Goal: Information Seeking & Learning: Understand process/instructions

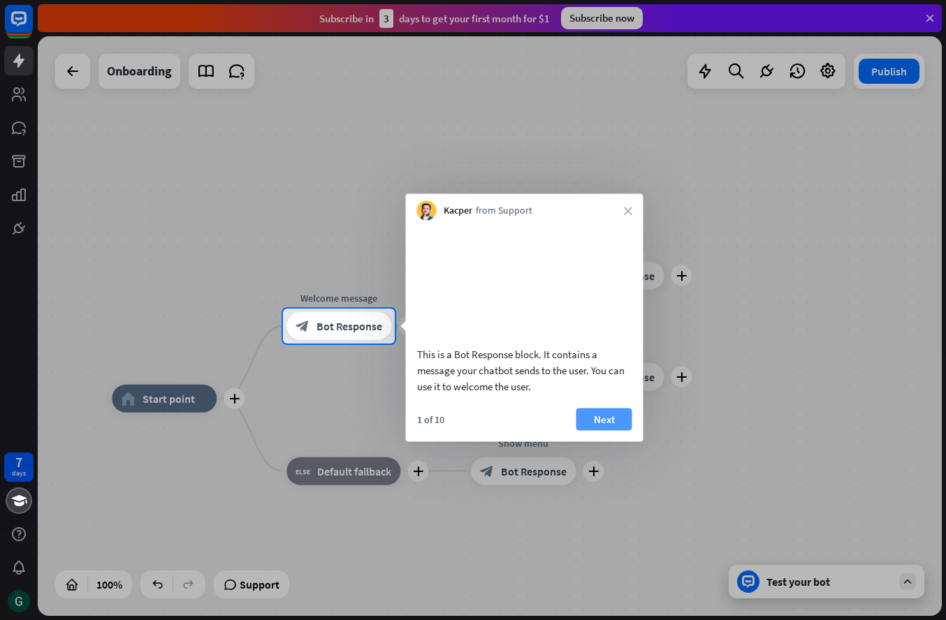
click at [607, 430] on button "Next" at bounding box center [604, 419] width 56 height 22
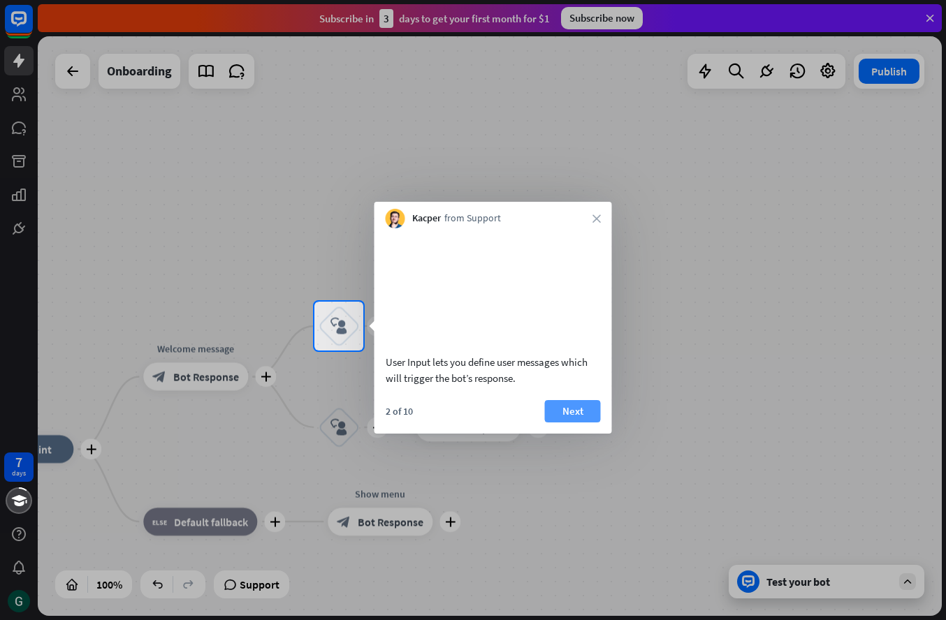
click at [582, 423] on button "Next" at bounding box center [573, 411] width 56 height 22
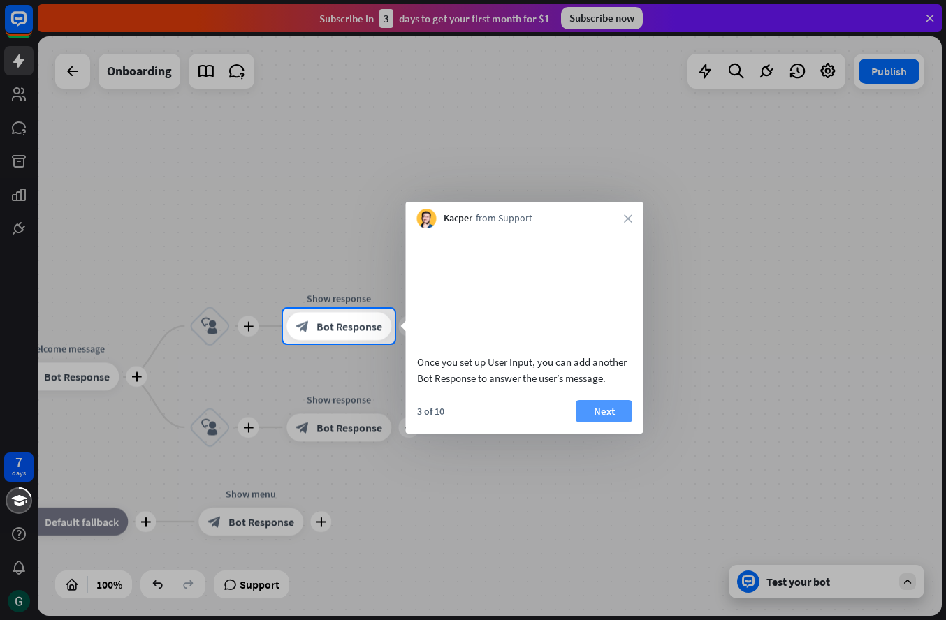
click at [601, 423] on button "Next" at bounding box center [604, 411] width 56 height 22
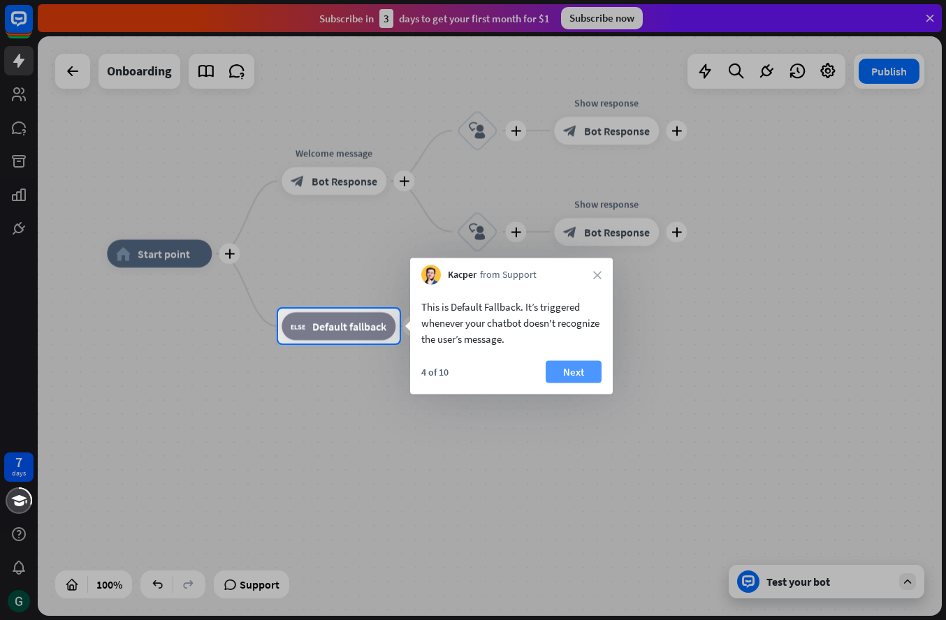
click at [581, 377] on button "Next" at bounding box center [573, 372] width 56 height 22
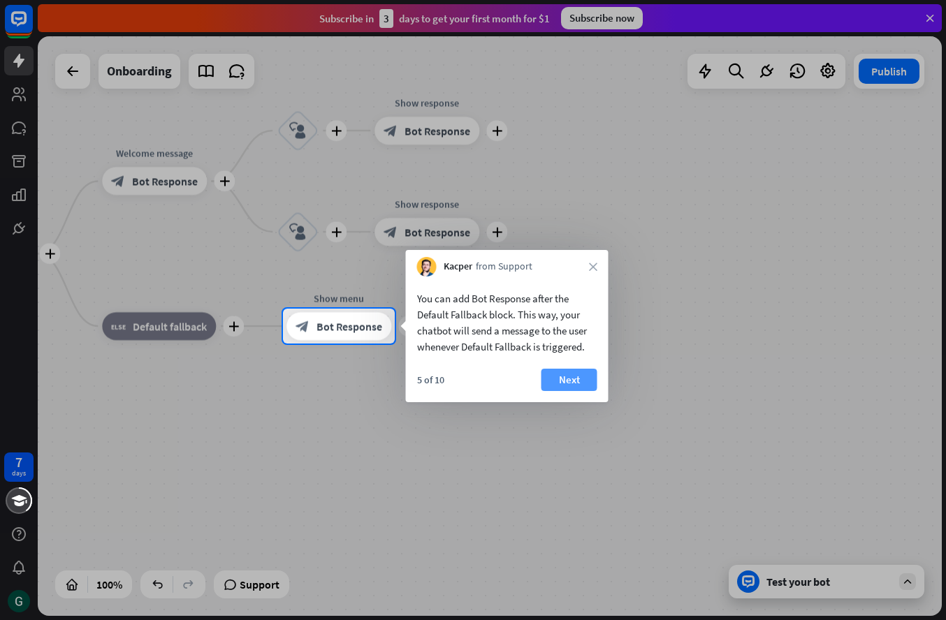
click at [578, 381] on button "Next" at bounding box center [569, 380] width 56 height 22
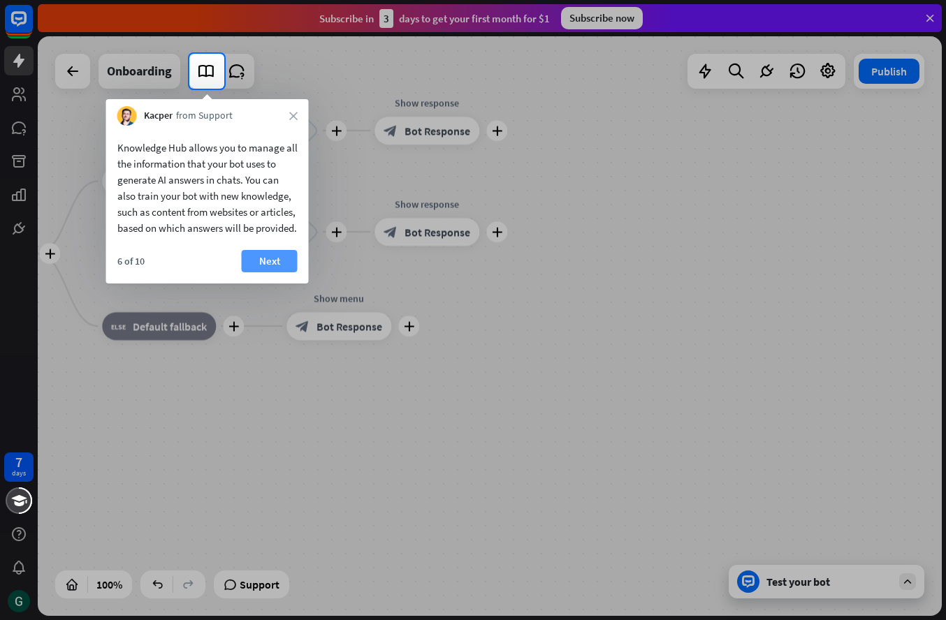
click at [279, 271] on button "Next" at bounding box center [270, 261] width 56 height 22
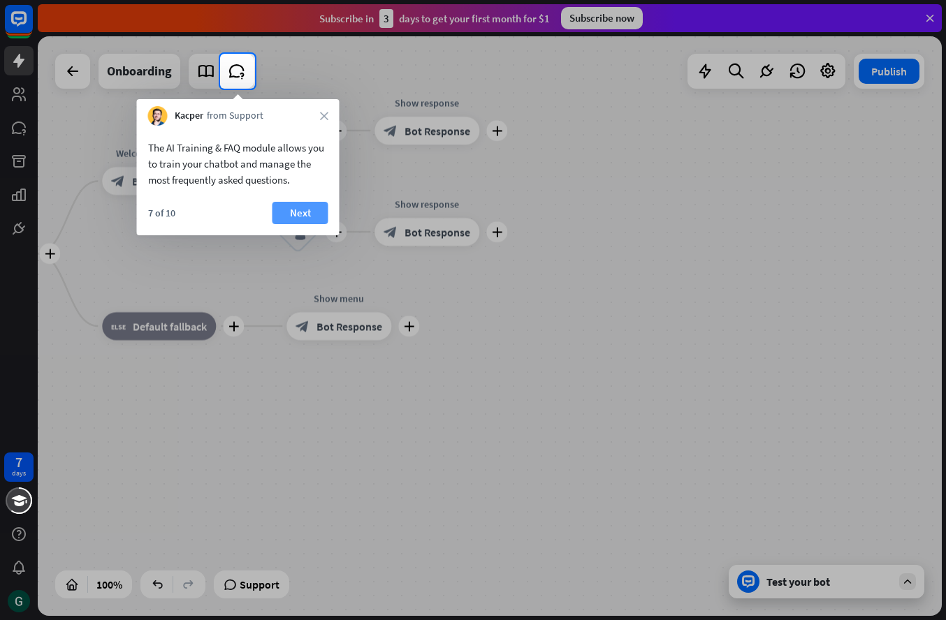
click at [300, 204] on button "Next" at bounding box center [300, 213] width 56 height 22
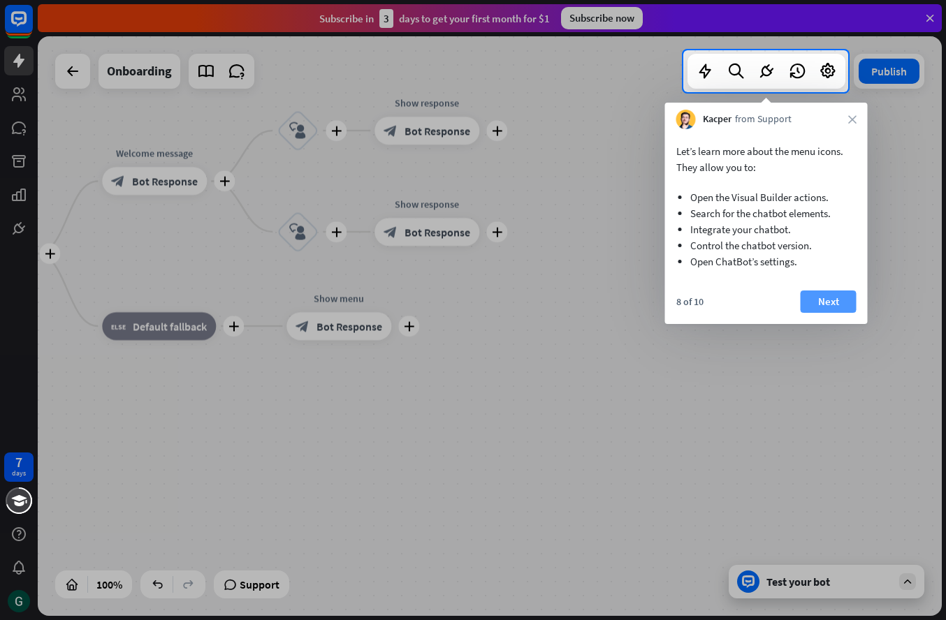
click at [838, 296] on button "Next" at bounding box center [828, 302] width 56 height 22
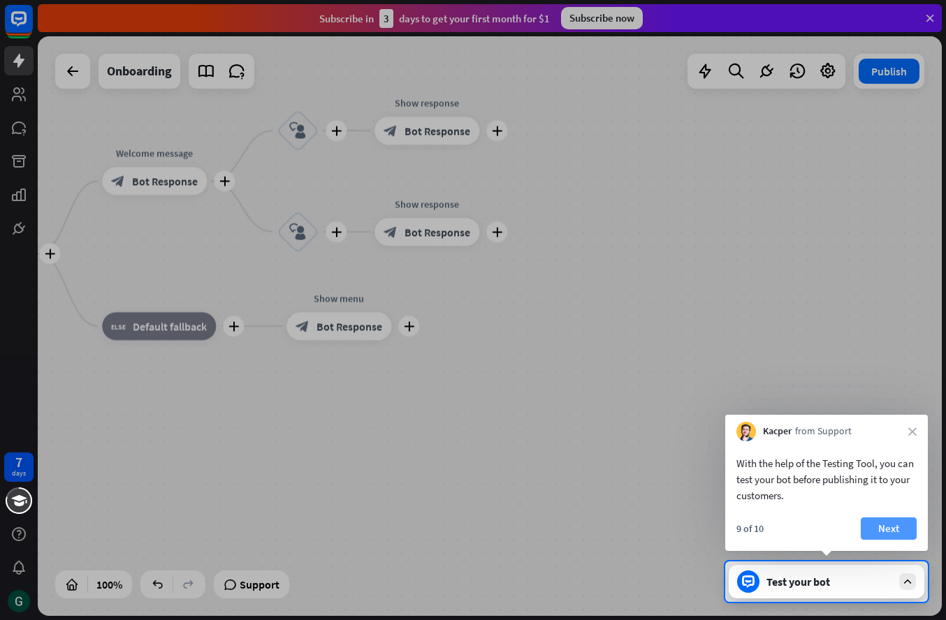
click at [890, 529] on button "Next" at bounding box center [888, 529] width 56 height 22
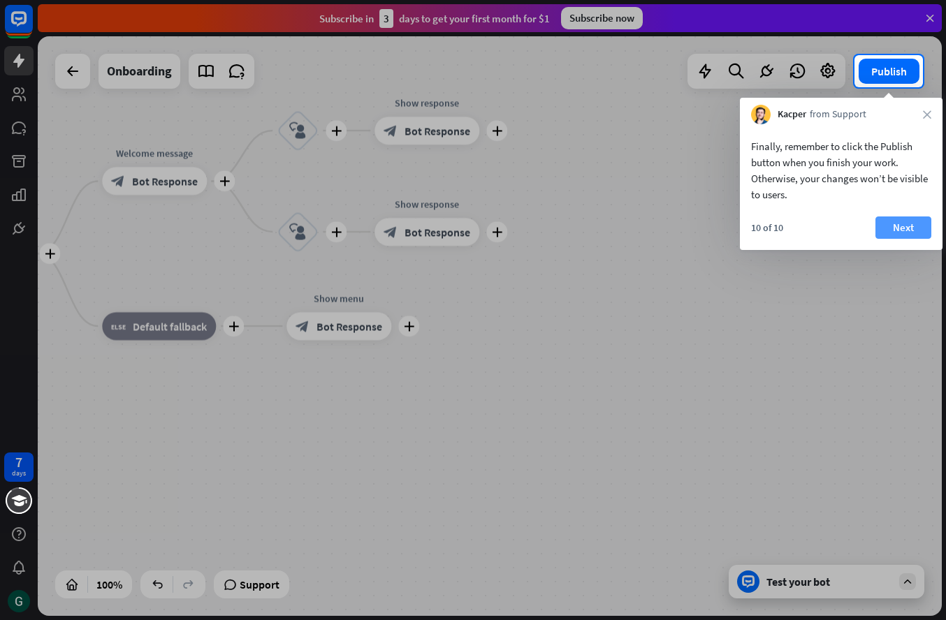
click at [897, 231] on button "Next" at bounding box center [903, 228] width 56 height 22
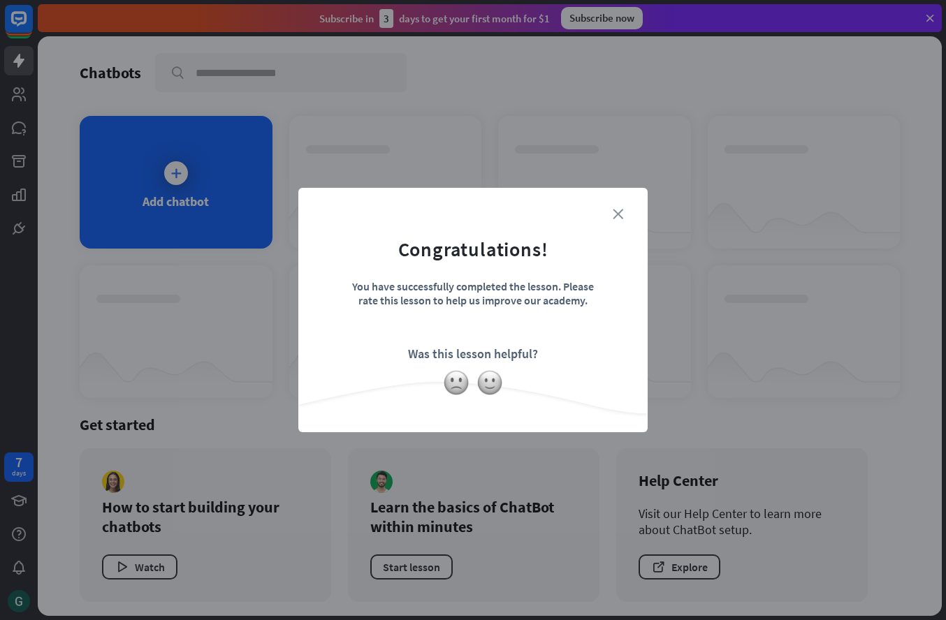
click at [617, 215] on icon "close" at bounding box center [618, 214] width 10 height 10
